Goal: Information Seeking & Learning: Learn about a topic

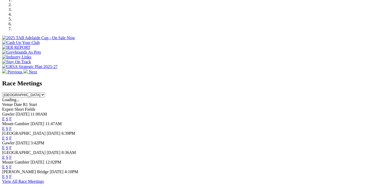
scroll to position [199, 0]
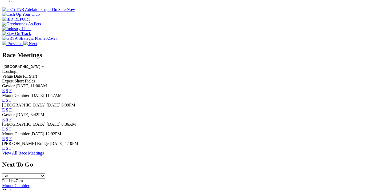
click at [12, 127] on link "F" at bounding box center [10, 129] width 2 height 5
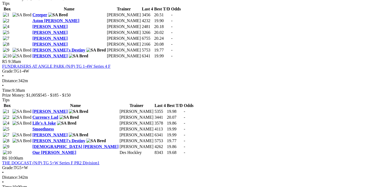
scroll to position [673, 0]
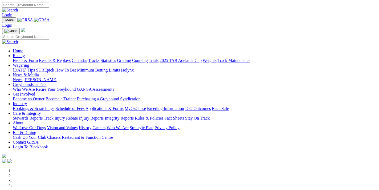
scroll to position [200, 0]
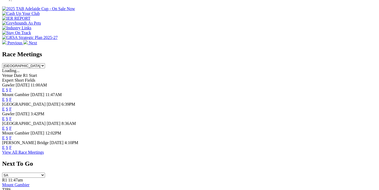
click at [12, 87] on link "F" at bounding box center [10, 89] width 2 height 5
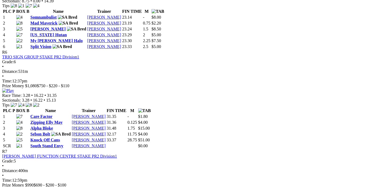
scroll to position [785, 0]
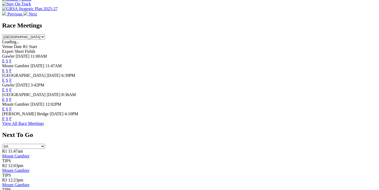
scroll to position [286, 0]
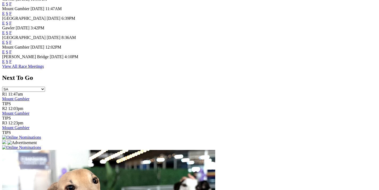
click at [12, 59] on link "F" at bounding box center [10, 61] width 2 height 5
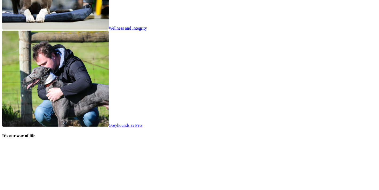
scroll to position [1112, 0]
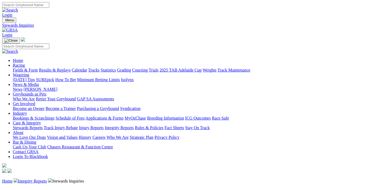
scroll to position [57, 0]
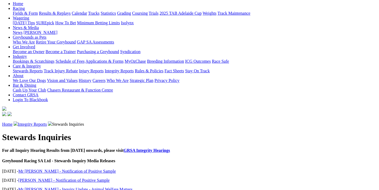
click at [61, 169] on link "Mr M Taylor - Notification of Positive Sample" at bounding box center [67, 171] width 98 height 5
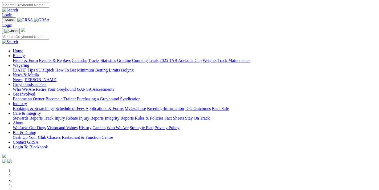
scroll to position [1174, 0]
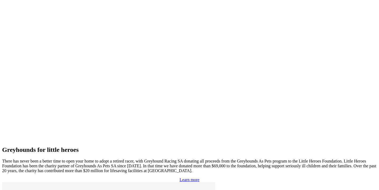
drag, startPoint x: 0, startPoint y: 0, endPoint x: 277, endPoint y: 43, distance: 280.5
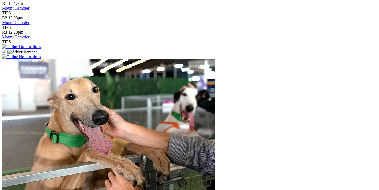
scroll to position [263, 0]
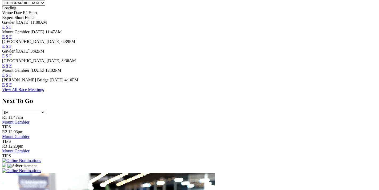
click at [12, 85] on link "F" at bounding box center [10, 84] width 2 height 5
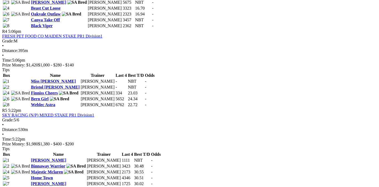
scroll to position [589, 0]
